Goal: Task Accomplishment & Management: Use online tool/utility

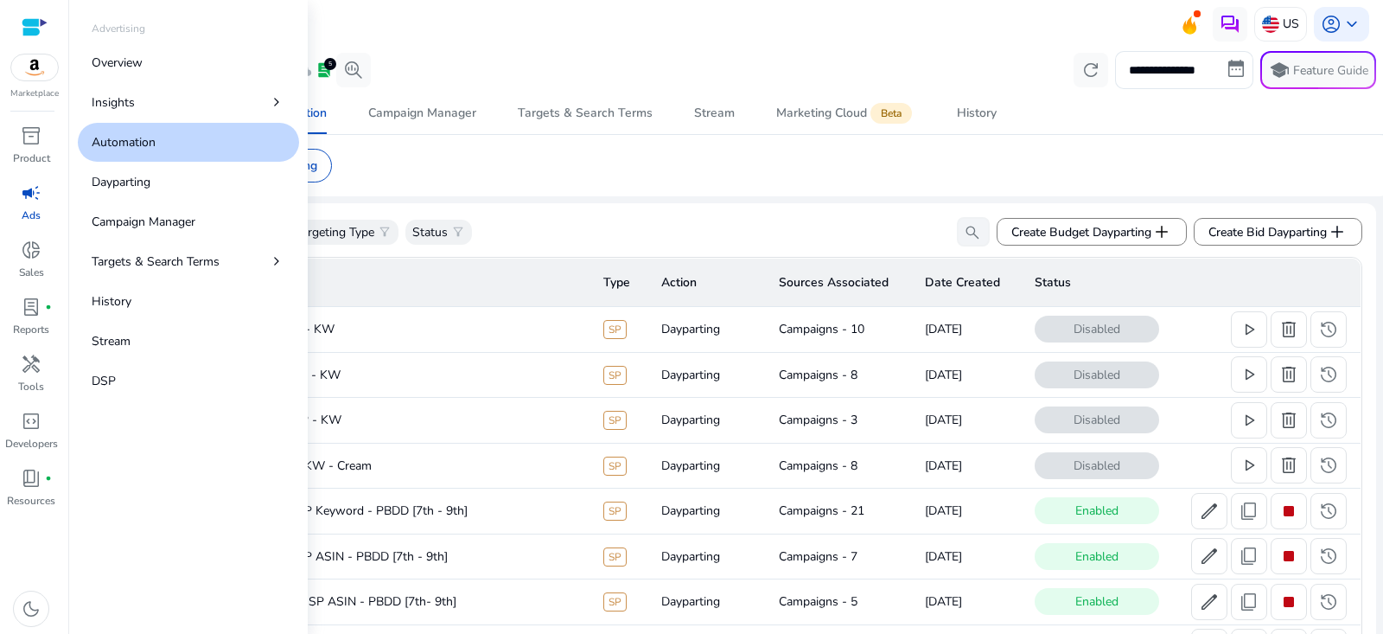
click at [18, 192] on div "campaign" at bounding box center [31, 193] width 48 height 28
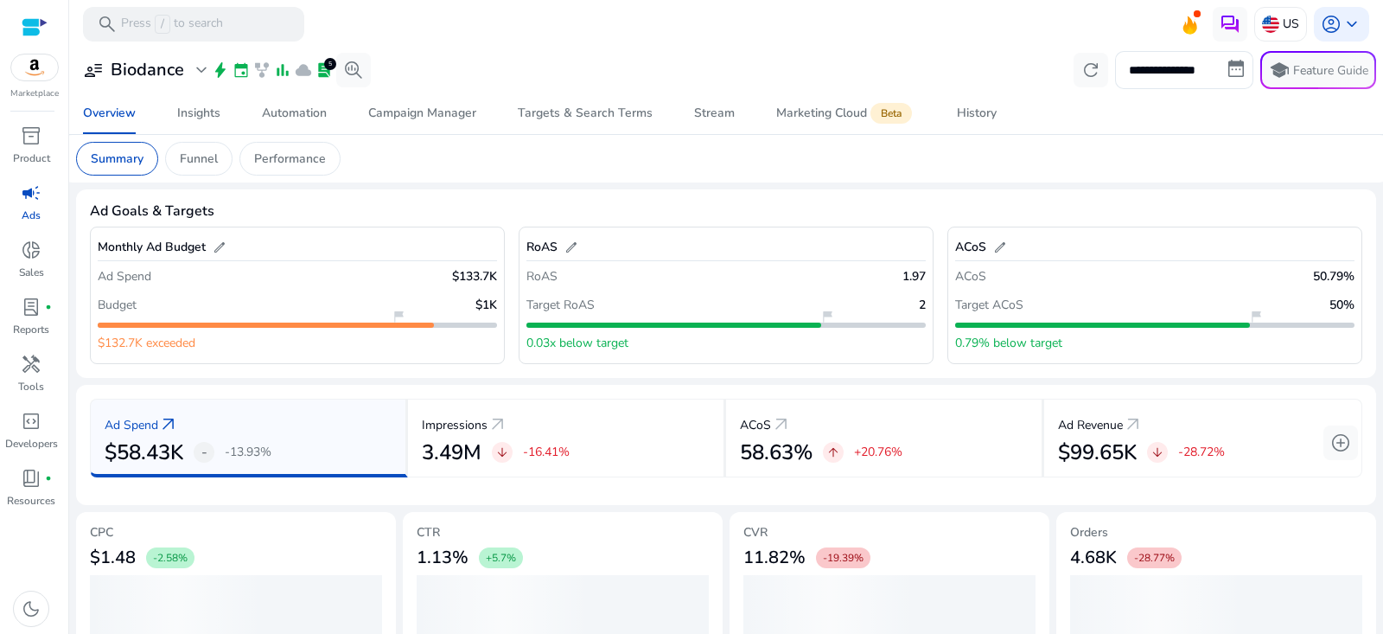
click at [178, 65] on h3 "Biodance" at bounding box center [147, 70] width 73 height 21
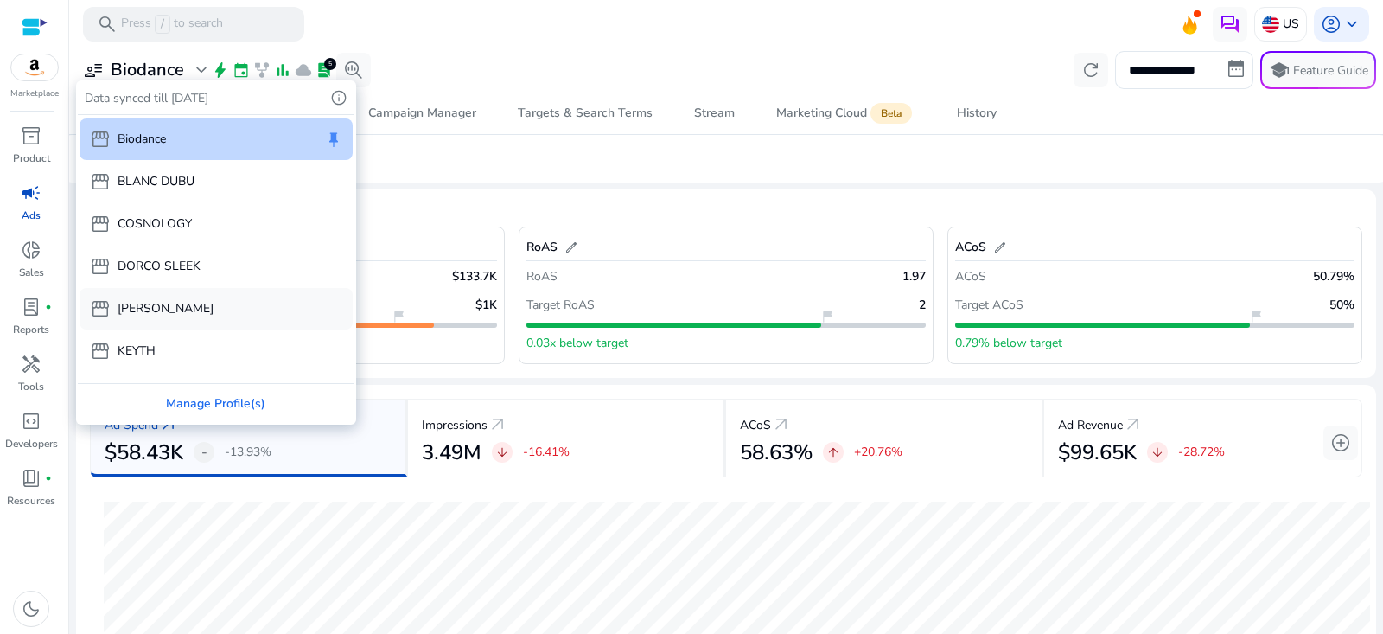
scroll to position [44, 0]
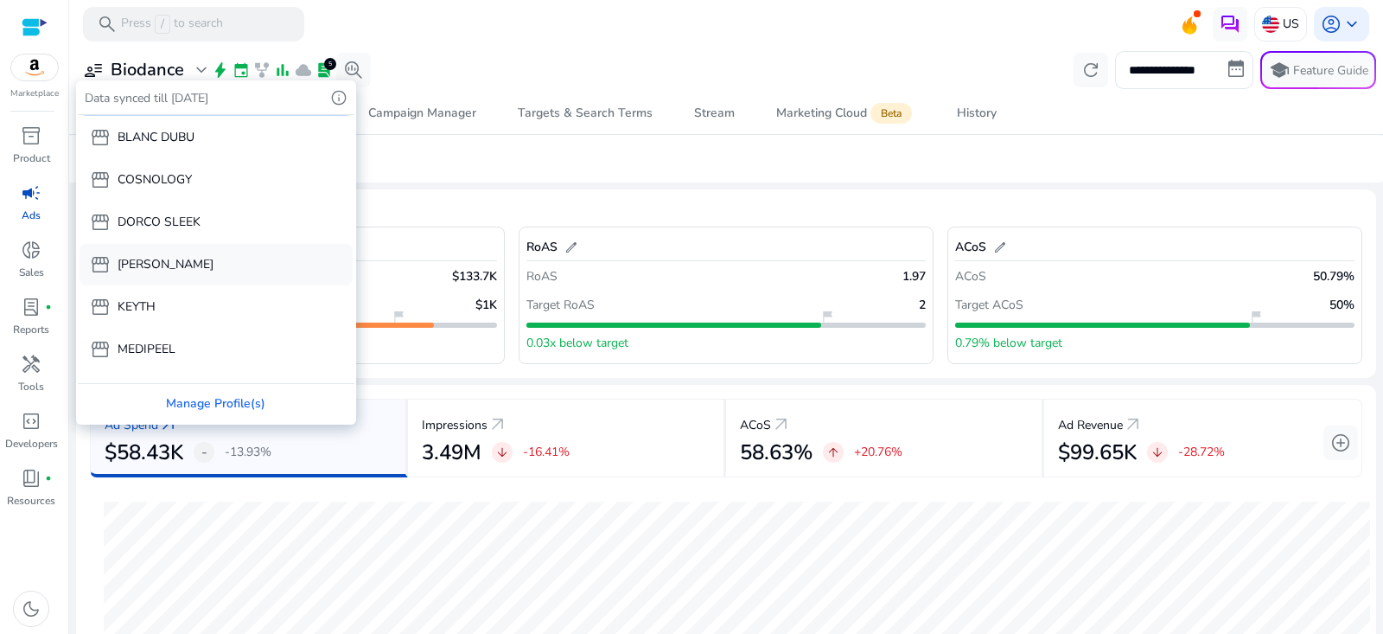
click at [178, 297] on div "storefront KEYTH" at bounding box center [216, 306] width 273 height 41
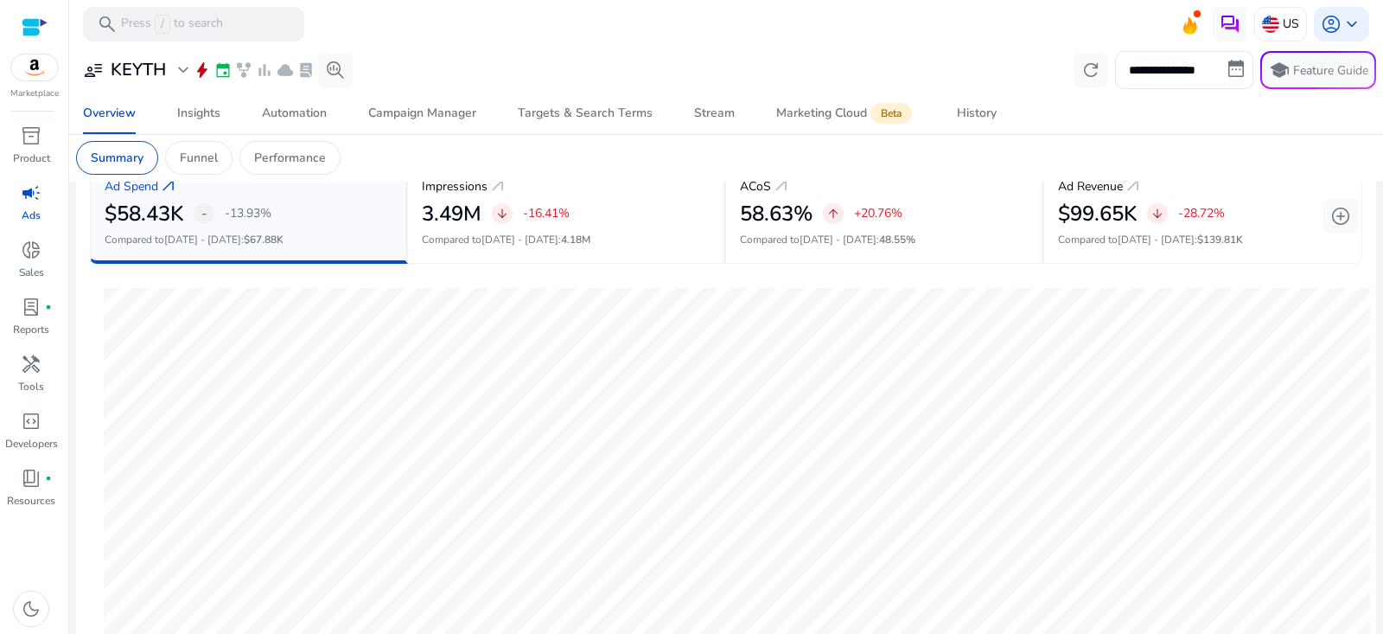
scroll to position [0, 0]
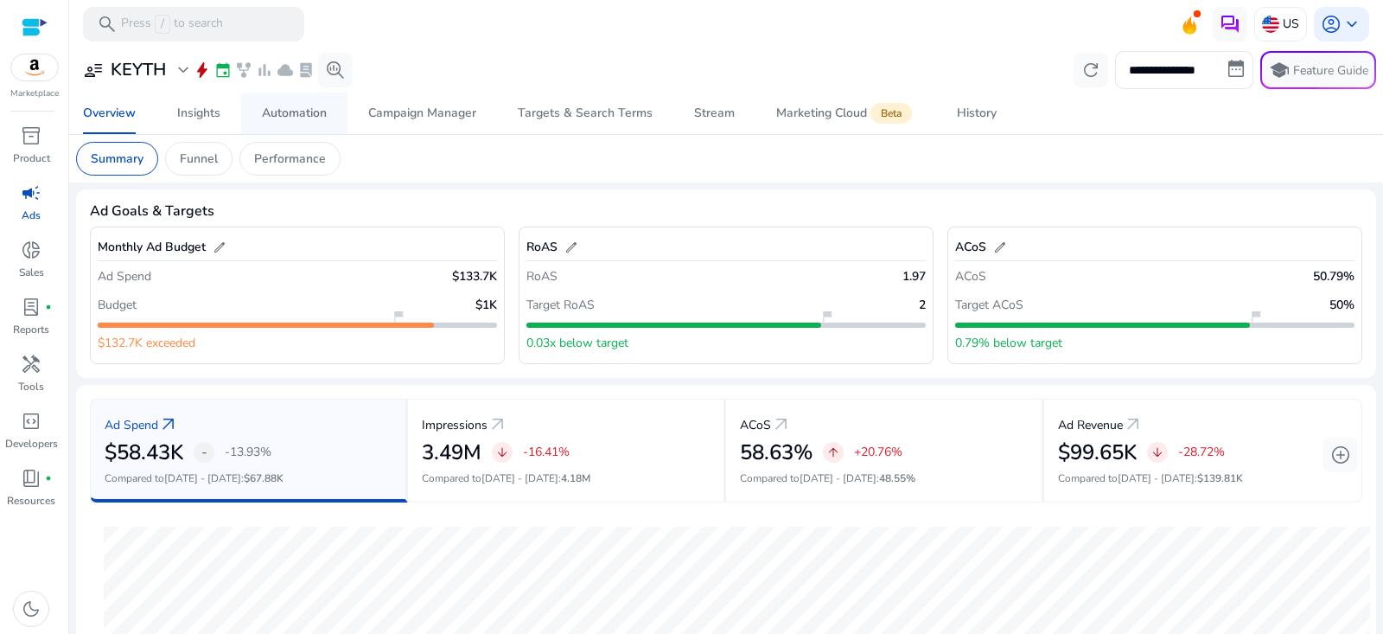
click at [297, 114] on div "Automation" at bounding box center [294, 113] width 65 height 12
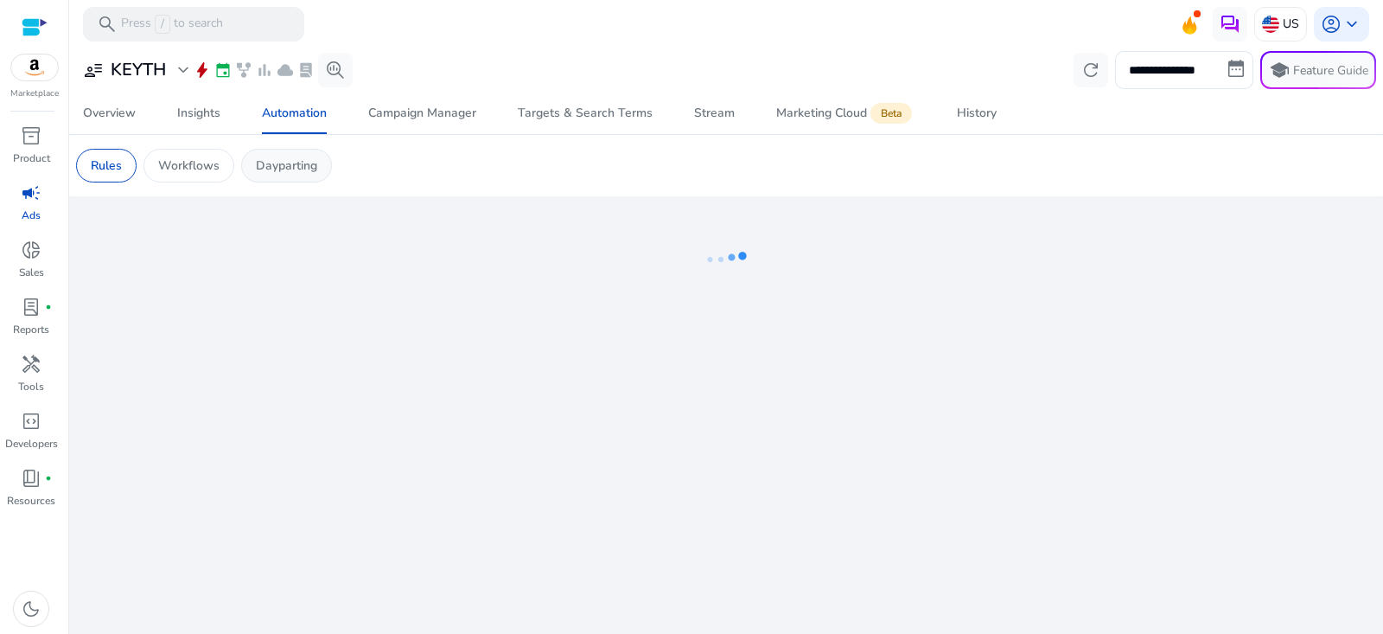
click at [305, 167] on p "Dayparting" at bounding box center [286, 165] width 61 height 18
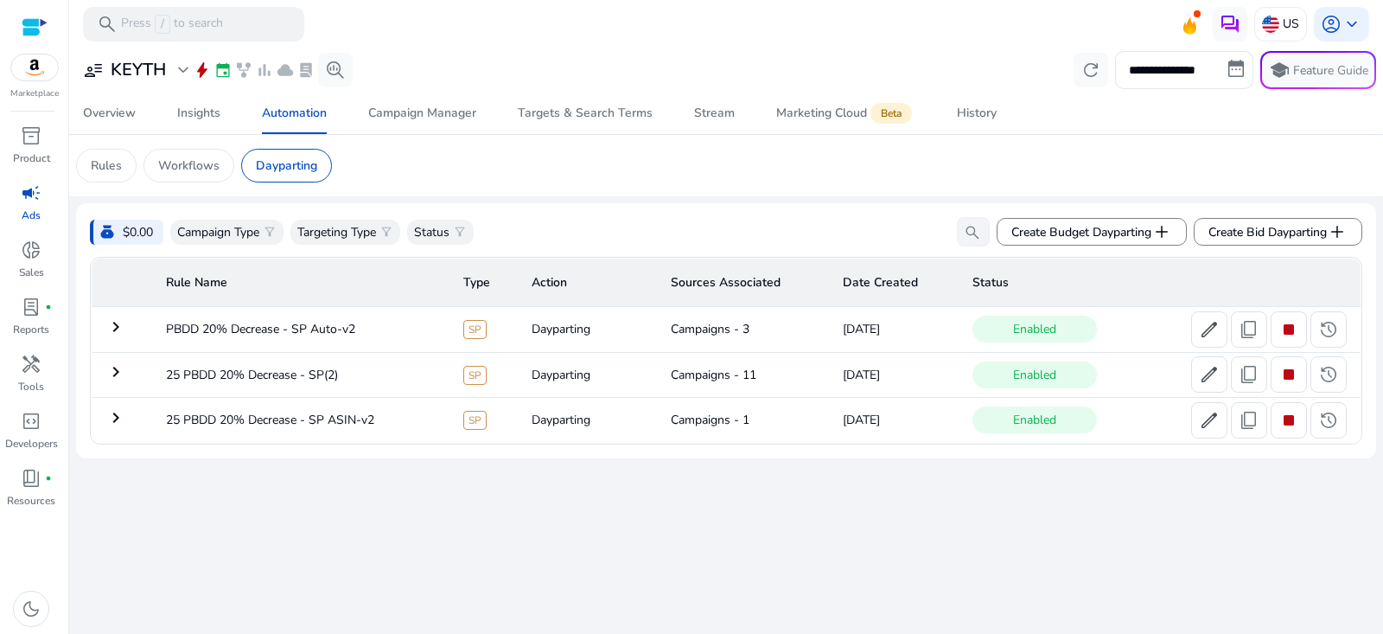
click at [116, 329] on mat-icon "keyboard_arrow_right" at bounding box center [115, 326] width 21 height 21
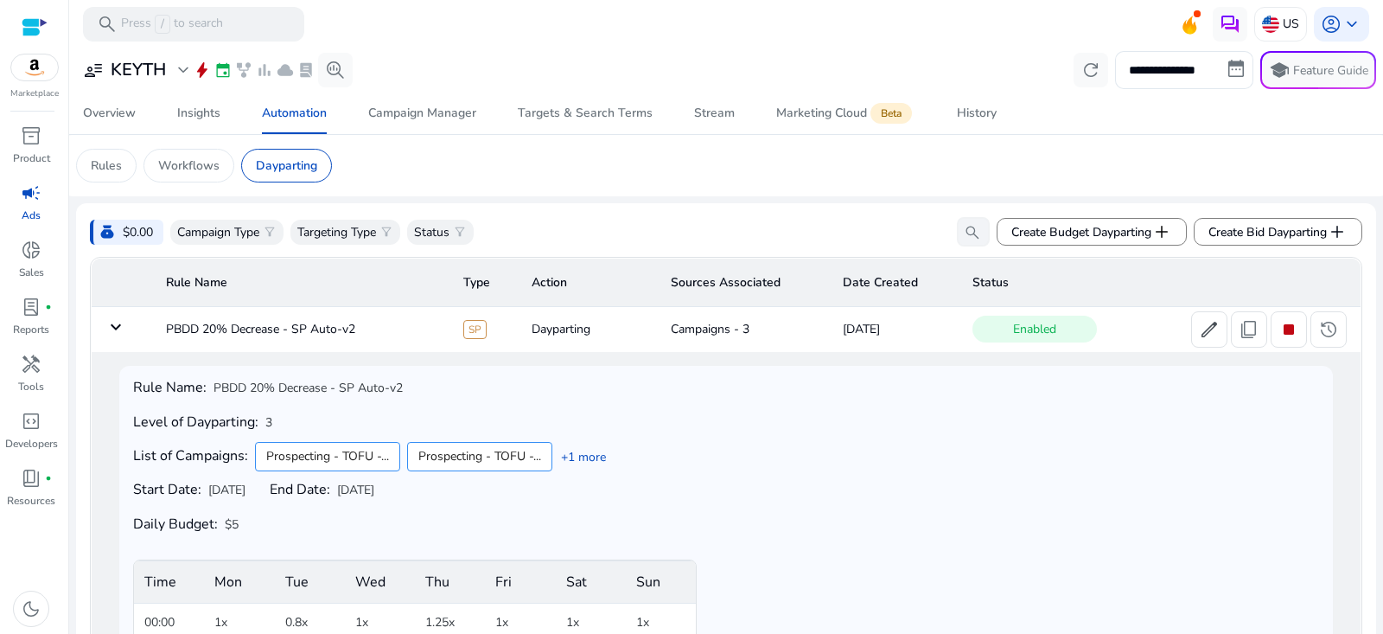
click at [116, 329] on mat-icon "keyboard_arrow_down" at bounding box center [115, 326] width 21 height 21
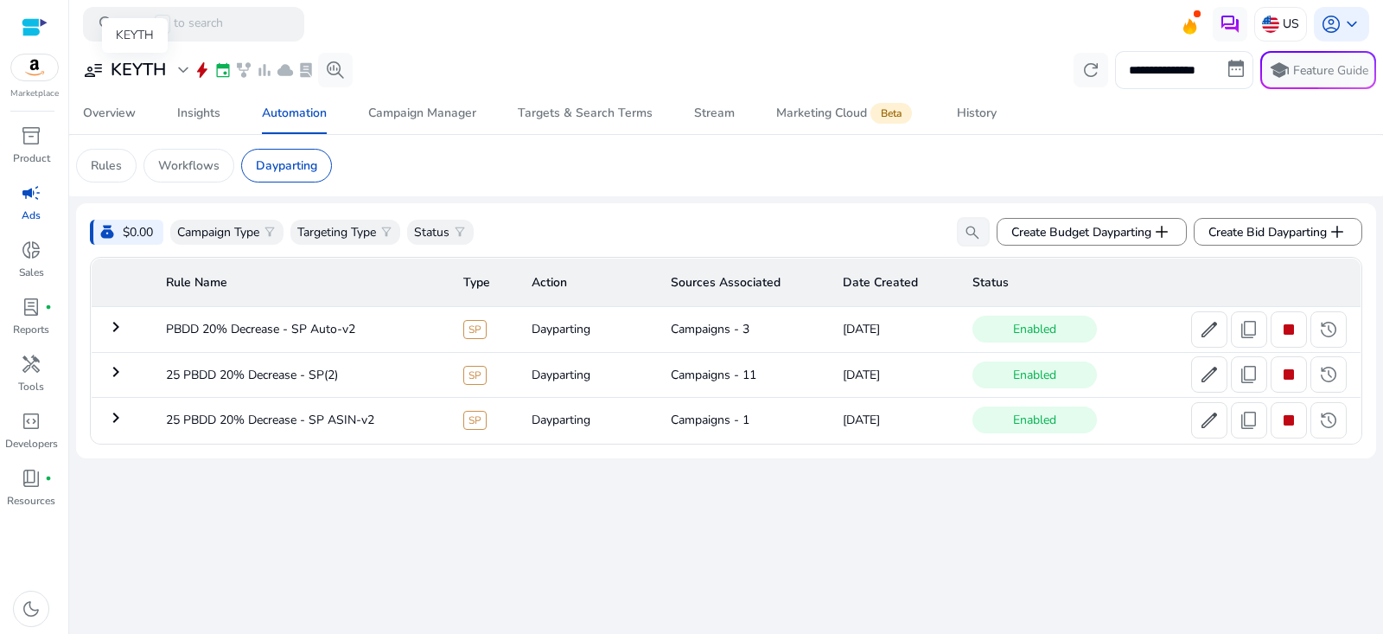
click at [137, 78] on h3 "KEYTH" at bounding box center [138, 70] width 55 height 21
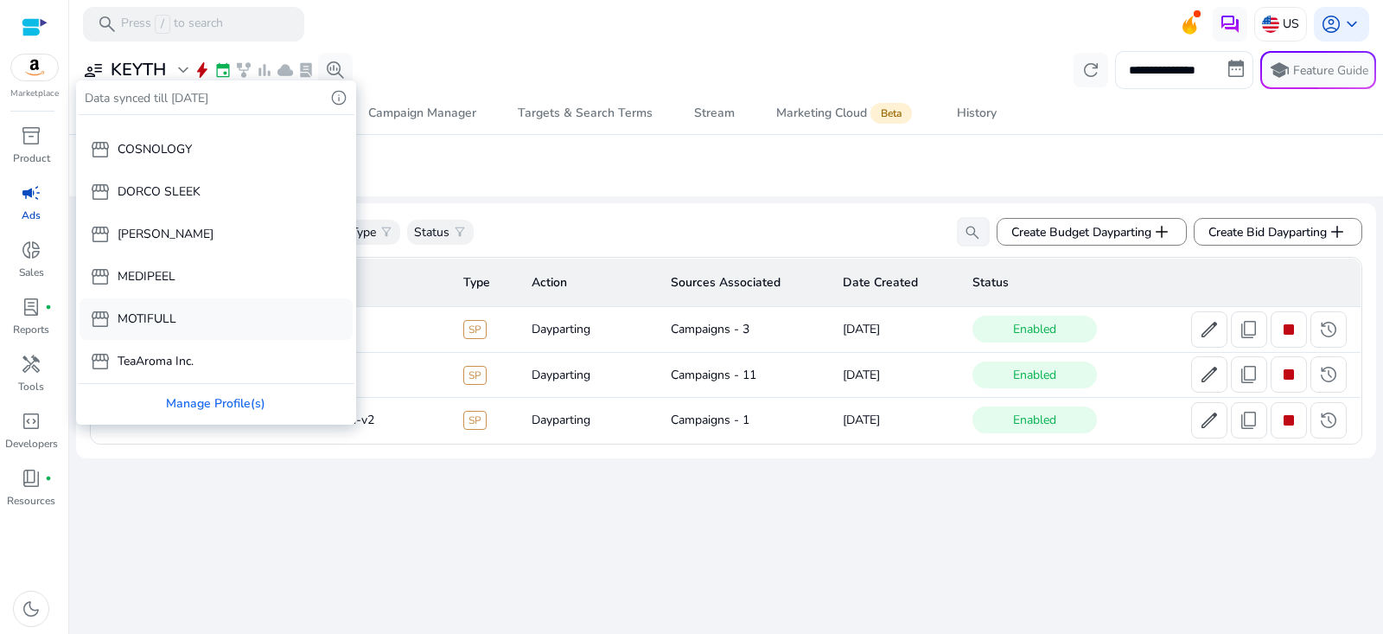
click at [179, 310] on div "storefront MOTIFULL" at bounding box center [216, 318] width 273 height 41
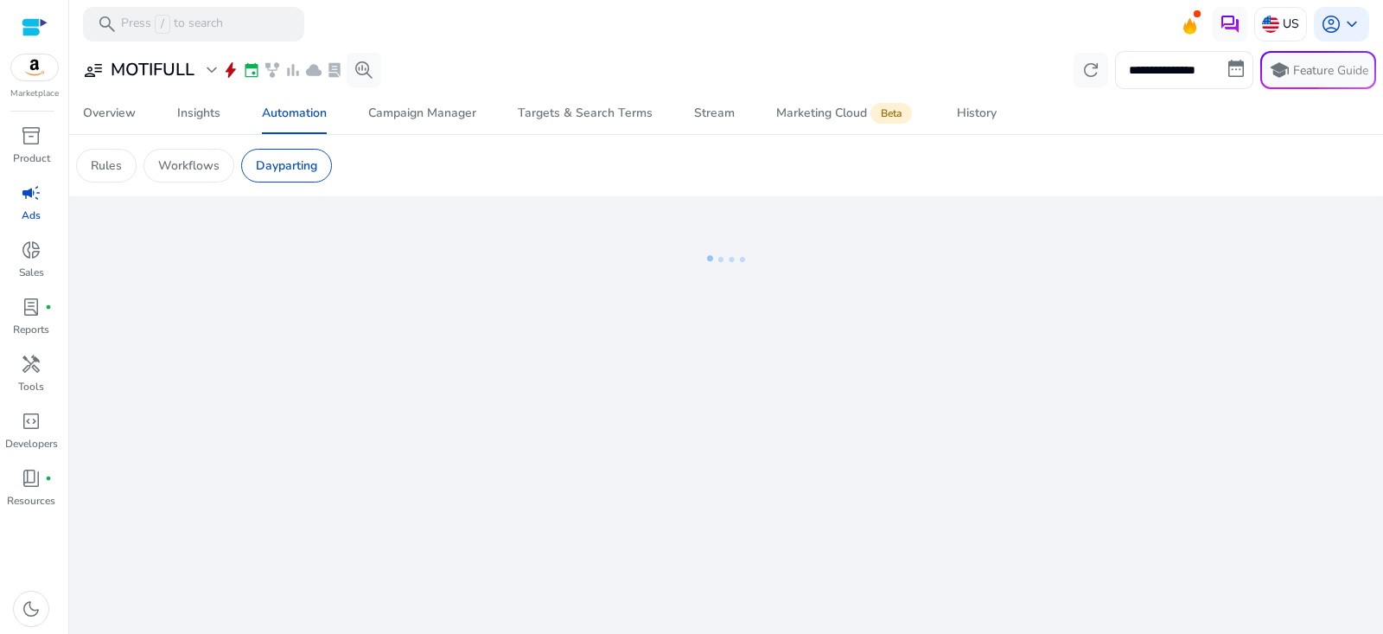
scroll to position [74, 0]
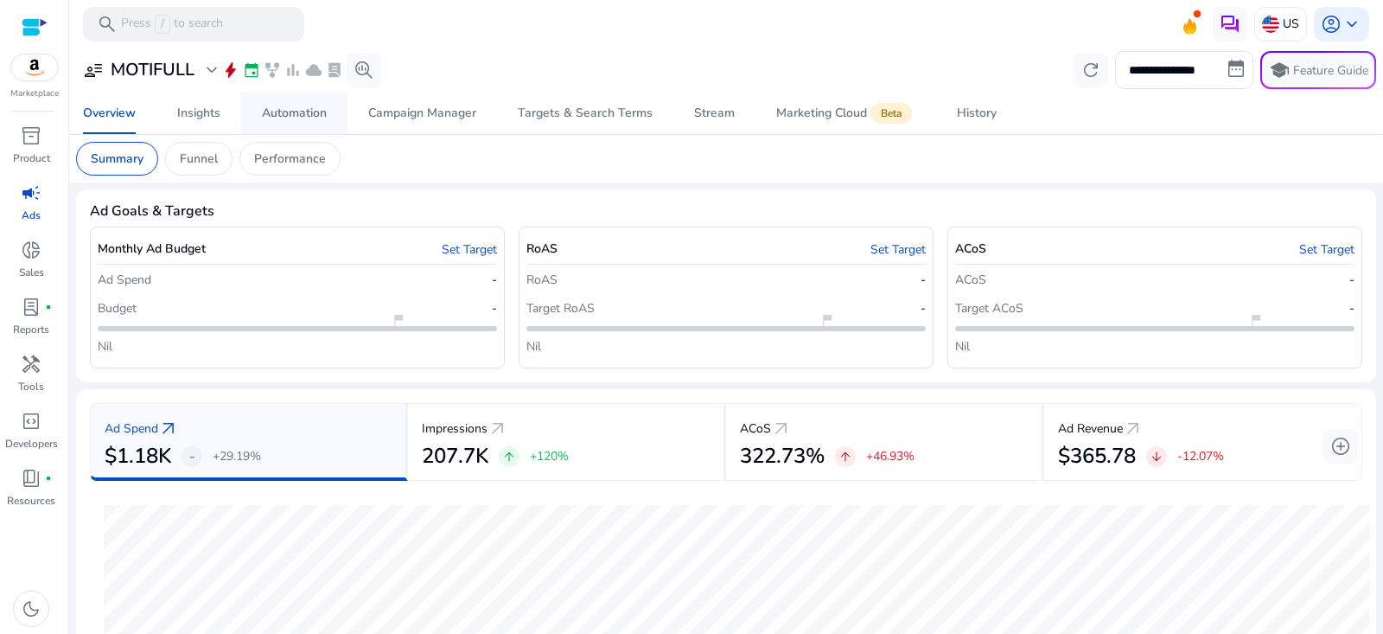
click at [292, 119] on div "Automation" at bounding box center [294, 113] width 65 height 12
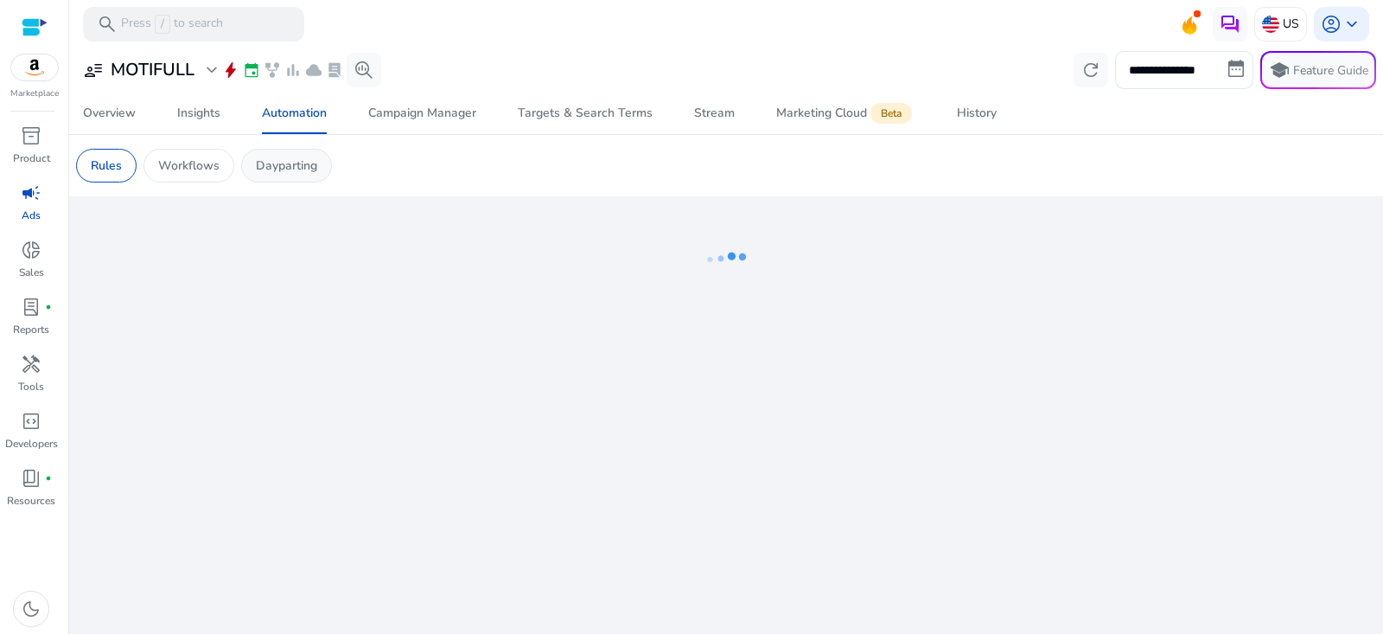
click at [294, 161] on p "Dayparting" at bounding box center [286, 165] width 61 height 18
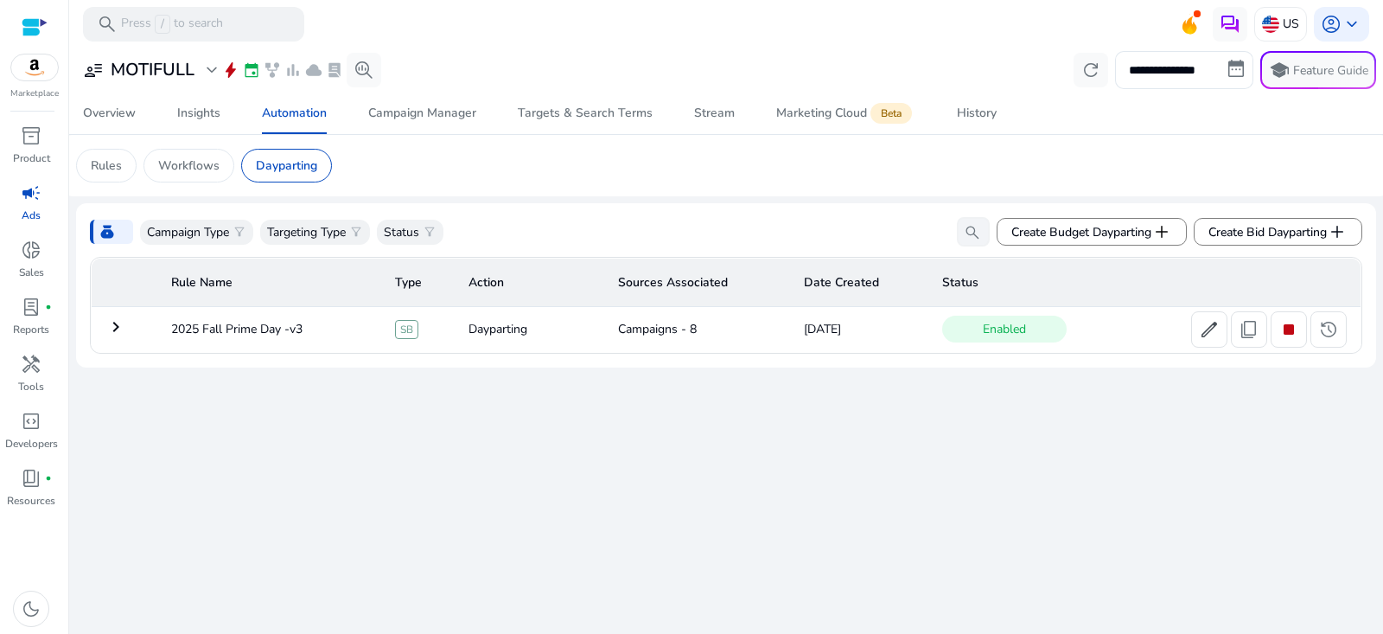
click at [118, 329] on mat-icon "keyboard_arrow_right" at bounding box center [115, 326] width 21 height 21
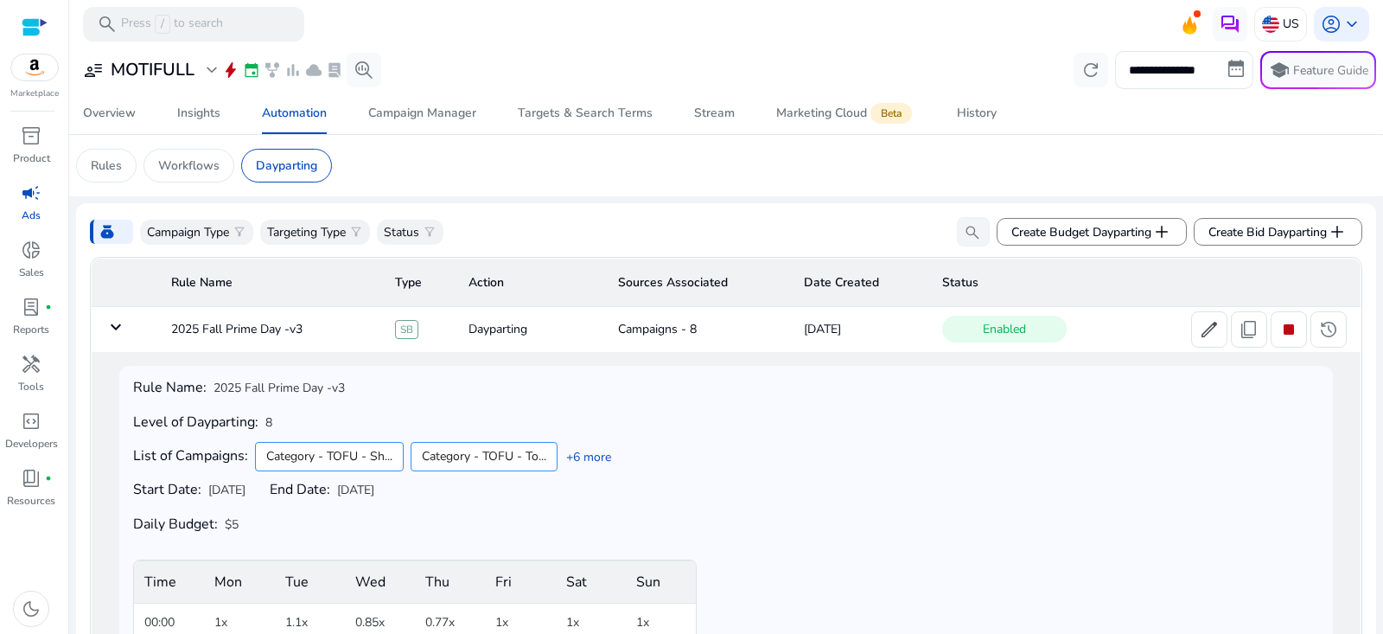
scroll to position [163, 0]
